Goal: Obtain resource: Download file/media

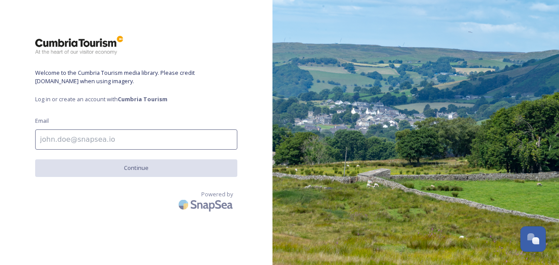
click at [115, 139] on input at bounding box center [136, 139] width 202 height 20
type input "[EMAIL_ADDRESS][DOMAIN_NAME]"
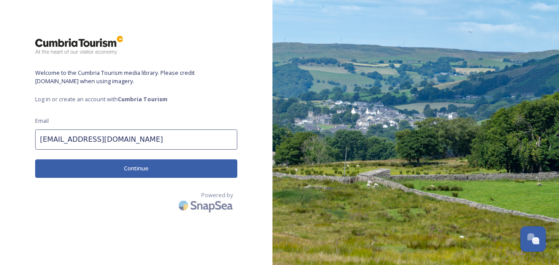
click at [105, 170] on button "Continue" at bounding box center [136, 168] width 202 height 18
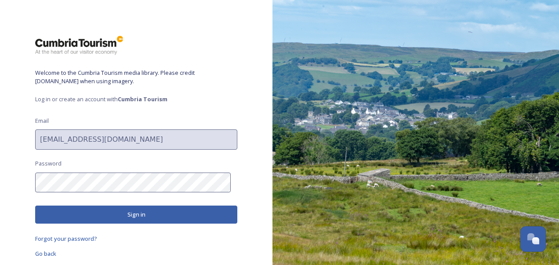
click at [108, 172] on div "Welcome to the Cumbria Tourism media library. Please credit [DOMAIN_NAME] when …" at bounding box center [136, 132] width 273 height 194
click at [123, 215] on button "Sign in" at bounding box center [136, 214] width 202 height 18
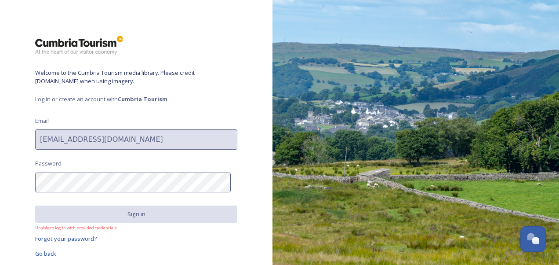
click at [0, 164] on html "Welcome to the Cumbria Tourism media library. Please credit [DOMAIN_NAME] when …" at bounding box center [279, 132] width 559 height 265
click at [245, 180] on div "Welcome to the Cumbria Tourism media library. Please credit [DOMAIN_NAME] when …" at bounding box center [136, 132] width 273 height 194
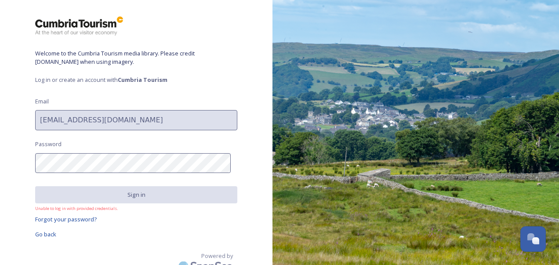
scroll to position [30, 0]
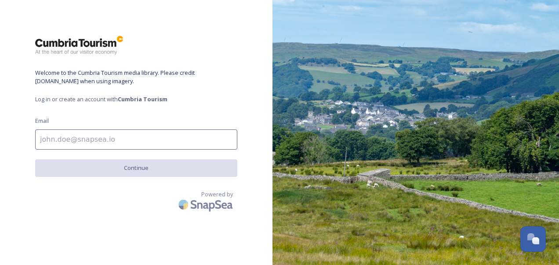
click at [116, 139] on input at bounding box center [136, 139] width 202 height 20
type input "[EMAIL_ADDRESS][DOMAIN_NAME]"
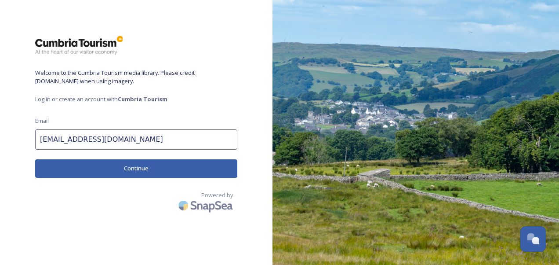
click at [106, 175] on button "Continue" at bounding box center [136, 168] width 202 height 18
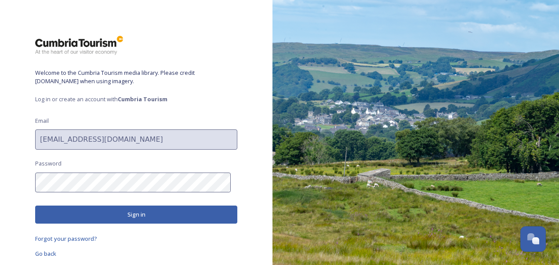
click at [123, 212] on button "Sign in" at bounding box center [136, 214] width 202 height 18
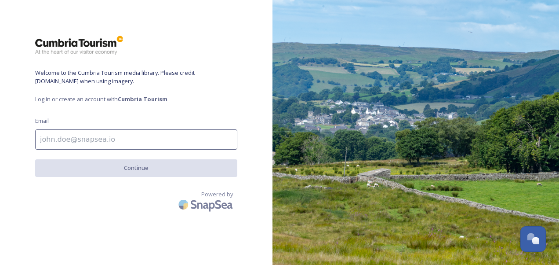
click at [170, 140] on input at bounding box center [136, 139] width 202 height 20
type input "[EMAIL_ADDRESS][DOMAIN_NAME]"
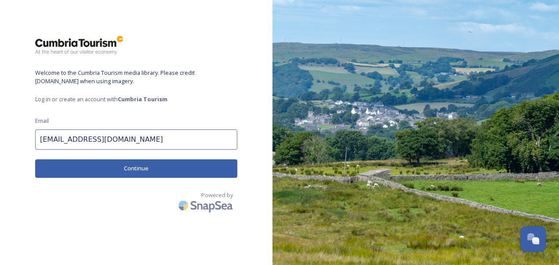
click at [146, 172] on button "Continue" at bounding box center [136, 168] width 202 height 18
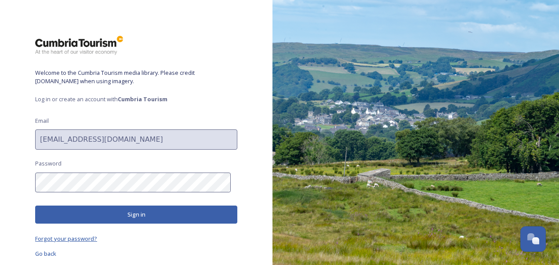
click at [91, 242] on span "Forgot your password?" at bounding box center [66, 238] width 62 height 8
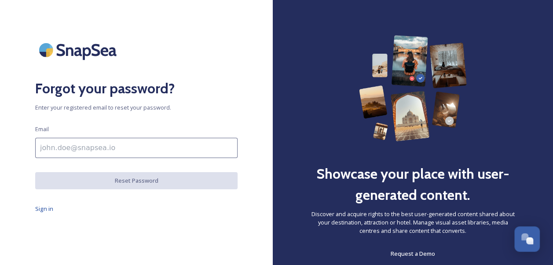
click at [147, 150] on input at bounding box center [136, 148] width 202 height 20
type input "[EMAIL_ADDRESS][DOMAIN_NAME]"
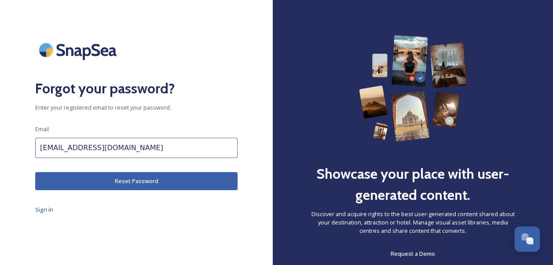
click at [137, 184] on button "Reset Password" at bounding box center [136, 181] width 202 height 18
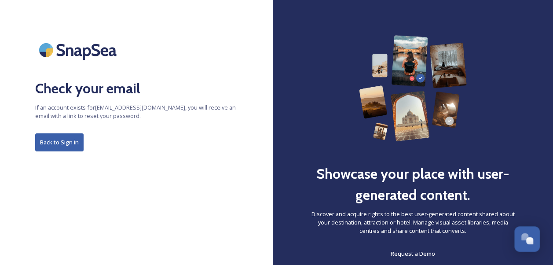
click at [68, 150] on button "Back to Sign in" at bounding box center [59, 142] width 48 height 18
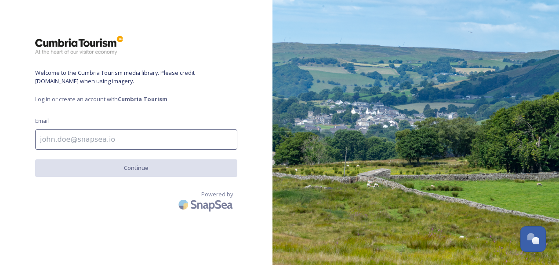
click at [155, 143] on input at bounding box center [136, 139] width 202 height 20
type input "[EMAIL_ADDRESS][DOMAIN_NAME]"
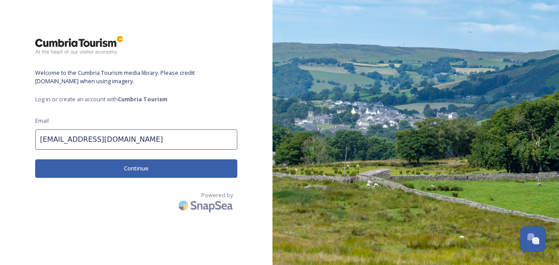
click at [143, 173] on button "Continue" at bounding box center [136, 168] width 202 height 18
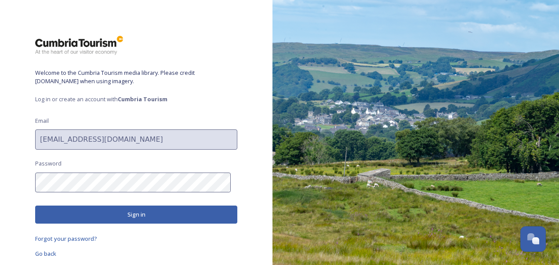
click at [141, 193] on div "Welcome to the Cumbria Tourism media library. Please credit [DOMAIN_NAME] when …" at bounding box center [136, 132] width 273 height 194
click at [138, 211] on button "Sign in" at bounding box center [136, 214] width 202 height 18
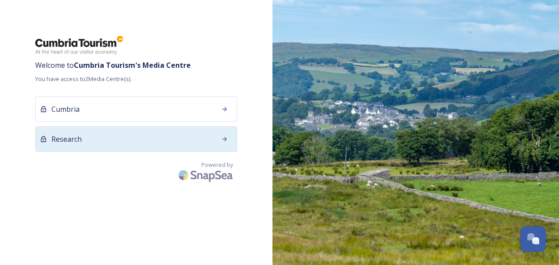
click at [156, 139] on div "Research" at bounding box center [136, 139] width 202 height 26
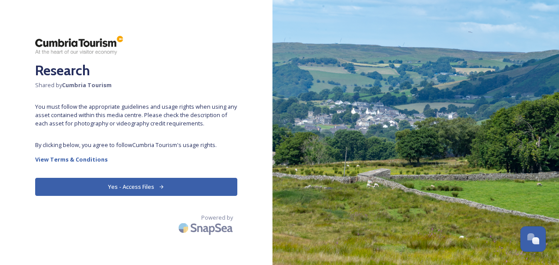
click at [152, 183] on button "Yes - Access Files" at bounding box center [136, 187] width 202 height 18
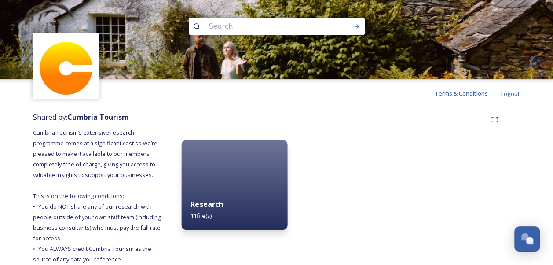
click at [226, 190] on div "Research 11 file(s)" at bounding box center [235, 210] width 106 height 40
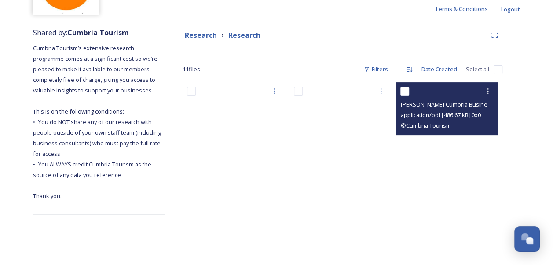
scroll to position [68, 0]
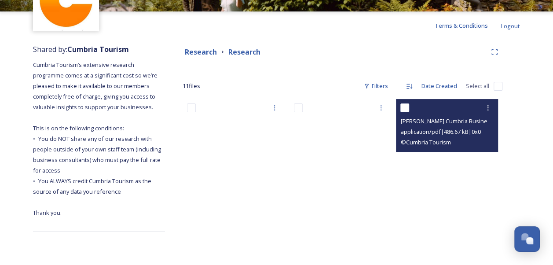
click at [406, 107] on input "checkbox" at bounding box center [404, 107] width 9 height 9
checkbox input "true"
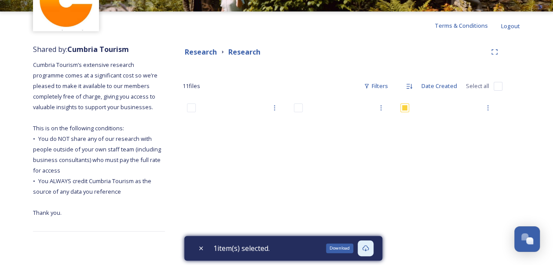
click at [370, 243] on div "Download" at bounding box center [366, 248] width 16 height 16
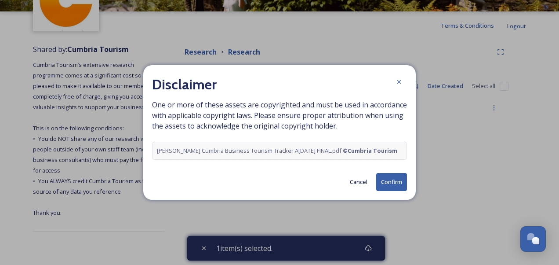
click at [385, 185] on button "Confirm" at bounding box center [391, 182] width 31 height 18
